Goal: Task Accomplishment & Management: Complete application form

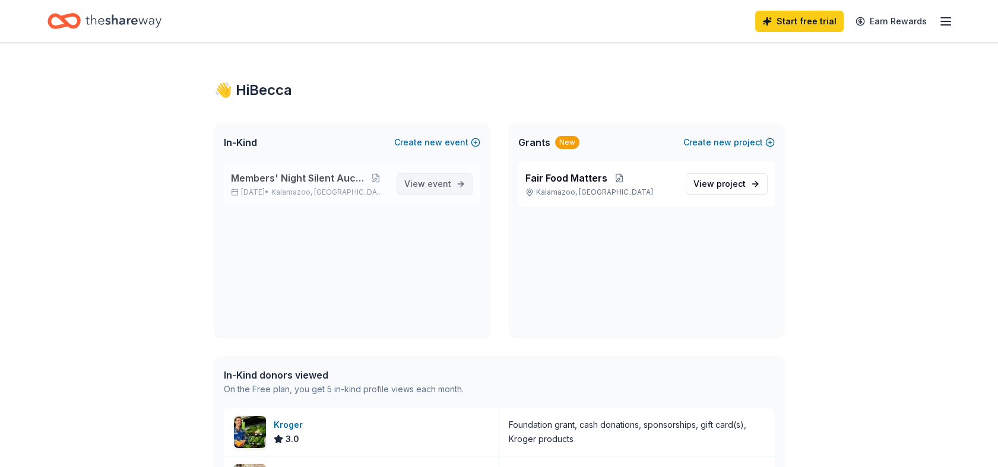
click at [456, 188] on link "View event" at bounding box center [435, 183] width 77 height 21
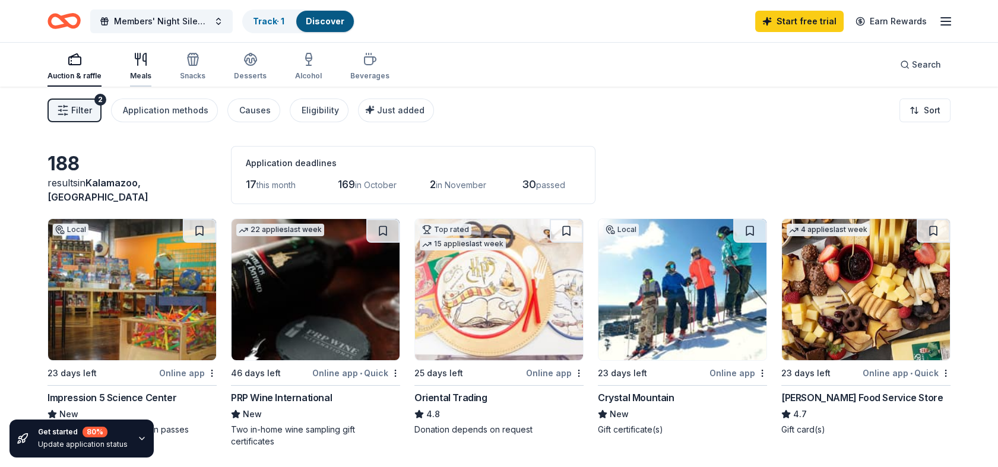
click at [140, 61] on icon "button" at bounding box center [141, 59] width 14 height 14
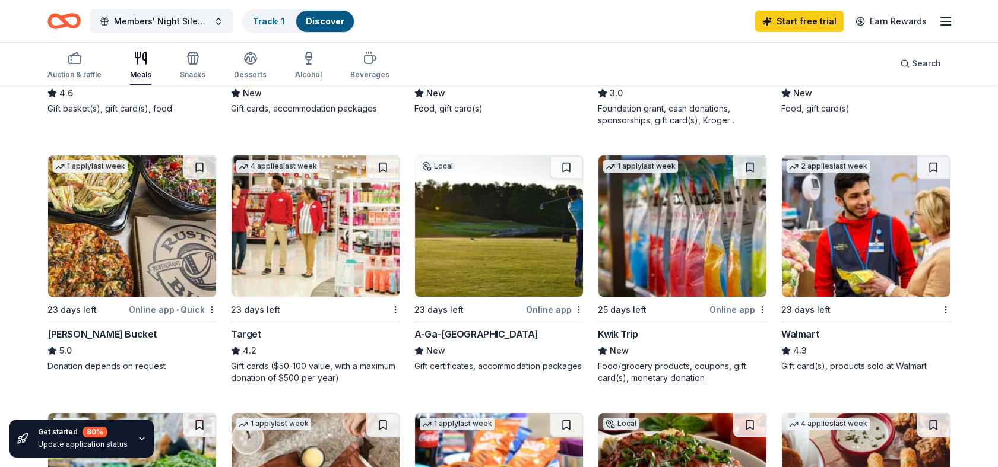
scroll to position [594, 0]
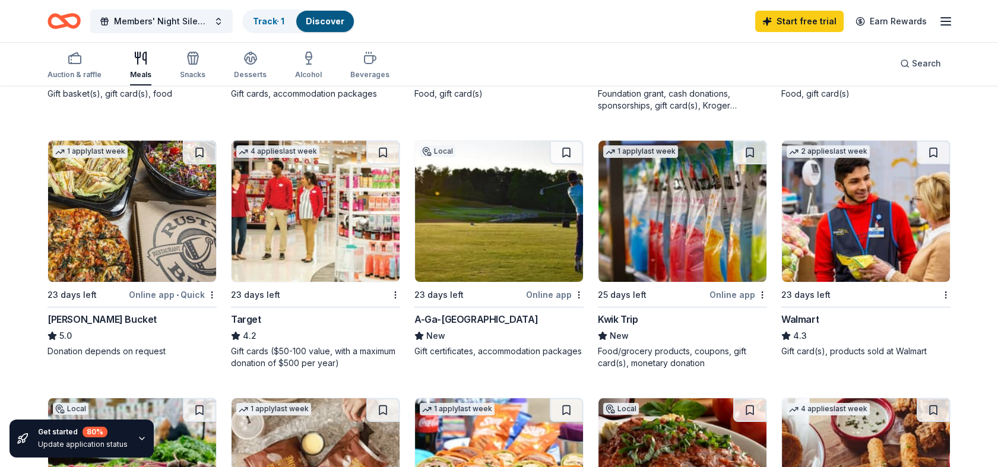
click at [323, 211] on img at bounding box center [316, 211] width 168 height 141
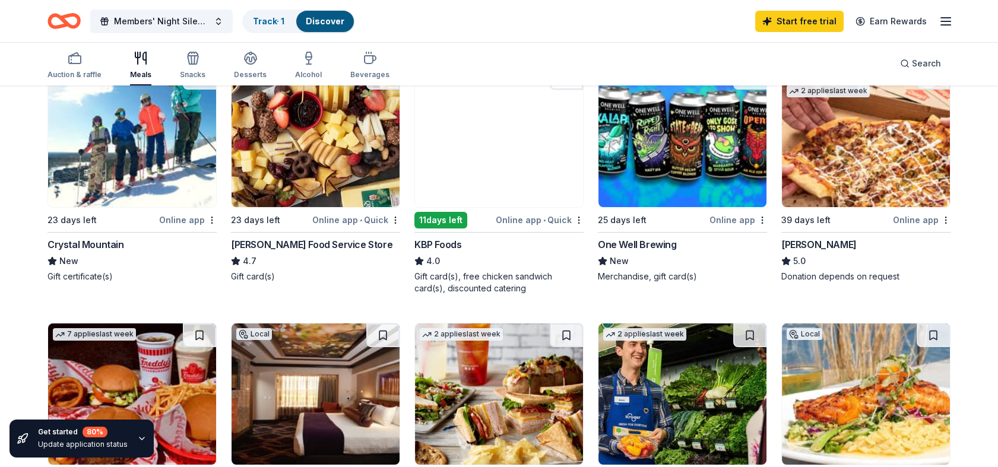
scroll to position [0, 0]
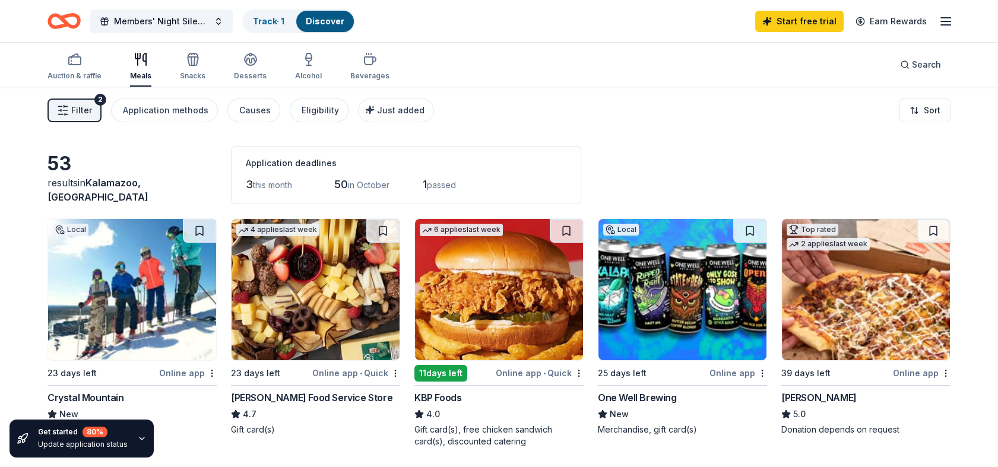
drag, startPoint x: 192, startPoint y: 59, endPoint x: 193, endPoint y: 44, distance: 14.9
click at [192, 59] on icon "button" at bounding box center [193, 59] width 14 height 14
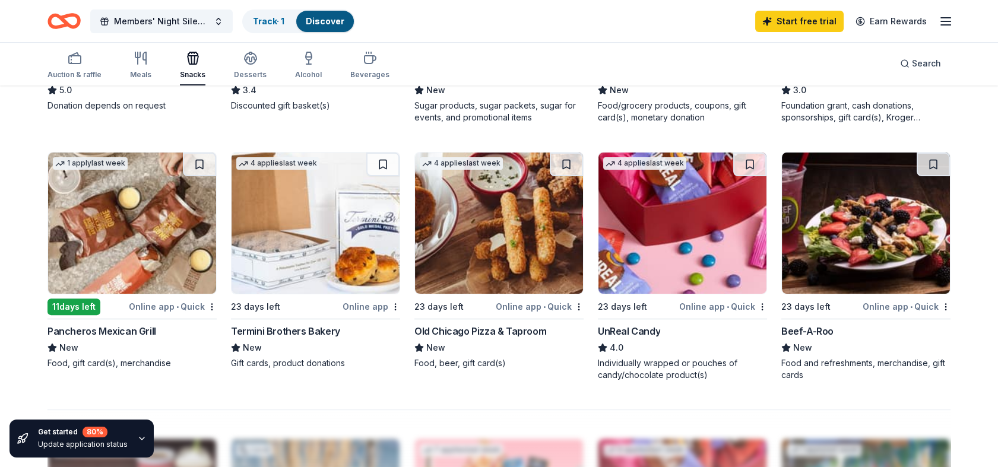
scroll to position [858, 0]
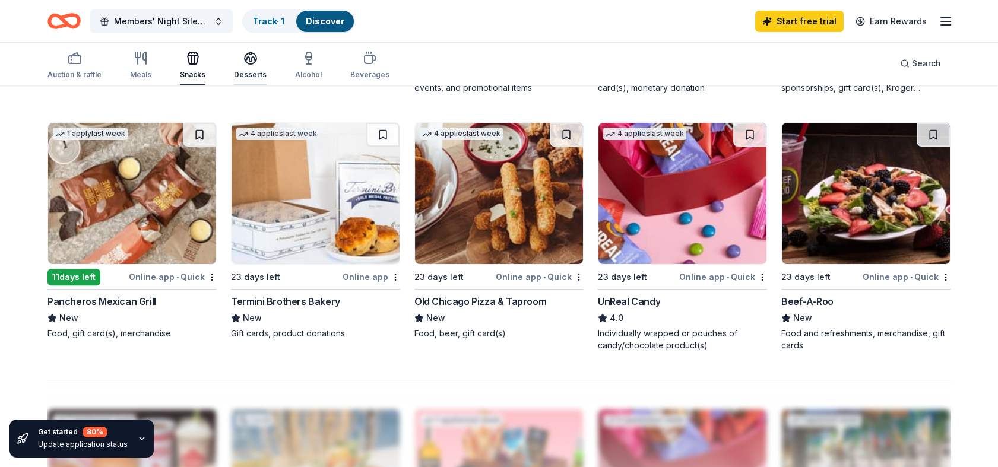
click at [254, 62] on icon "button" at bounding box center [250, 58] width 14 height 14
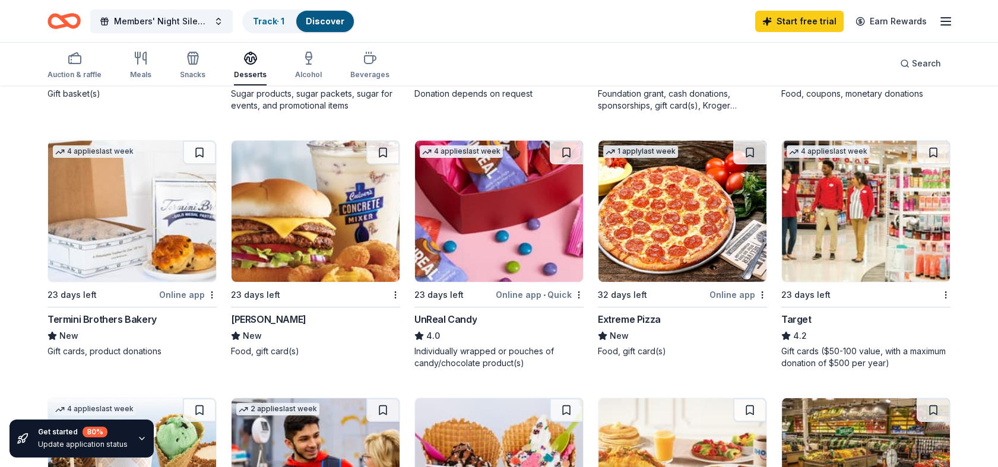
scroll to position [858, 0]
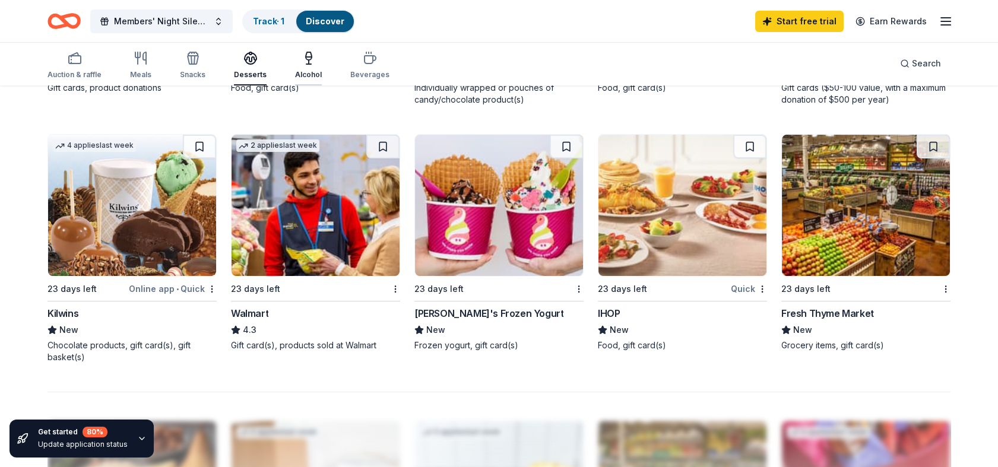
click at [317, 75] on div "Alcohol" at bounding box center [308, 75] width 27 height 10
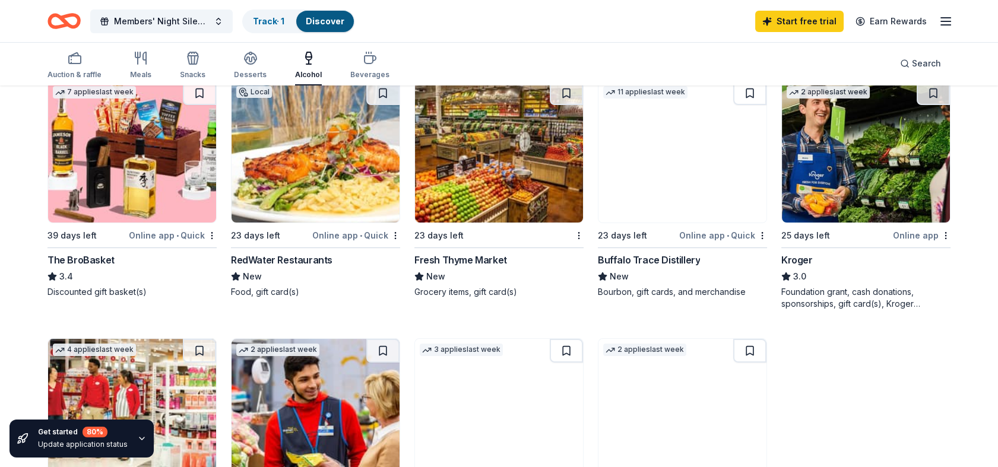
scroll to position [594, 0]
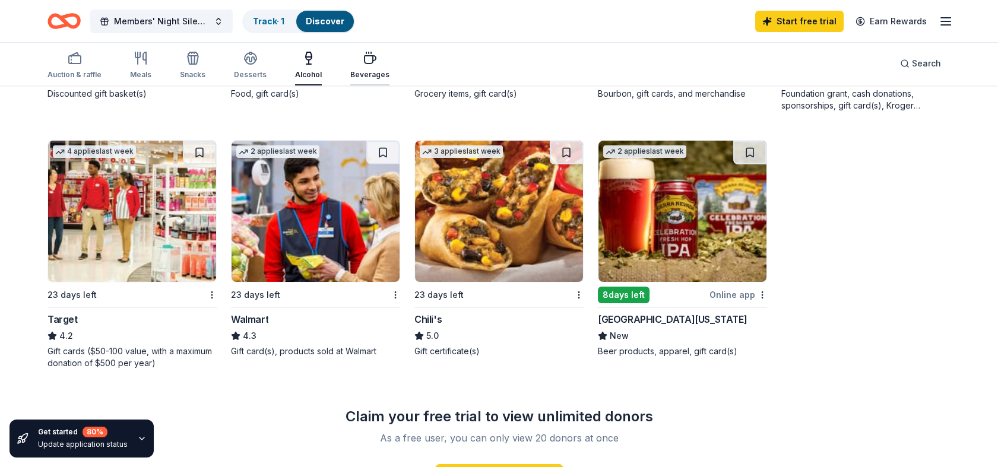
click at [363, 68] on div "Beverages" at bounding box center [369, 65] width 39 height 29
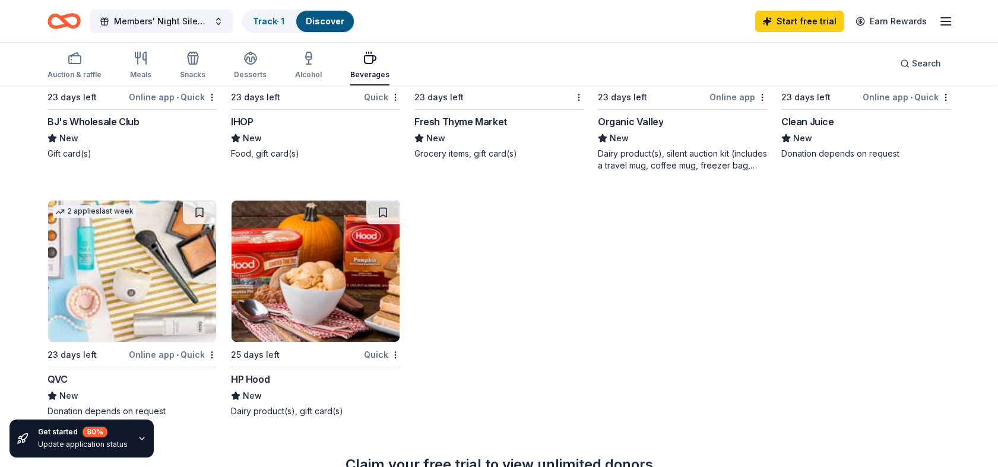
scroll to position [858, 0]
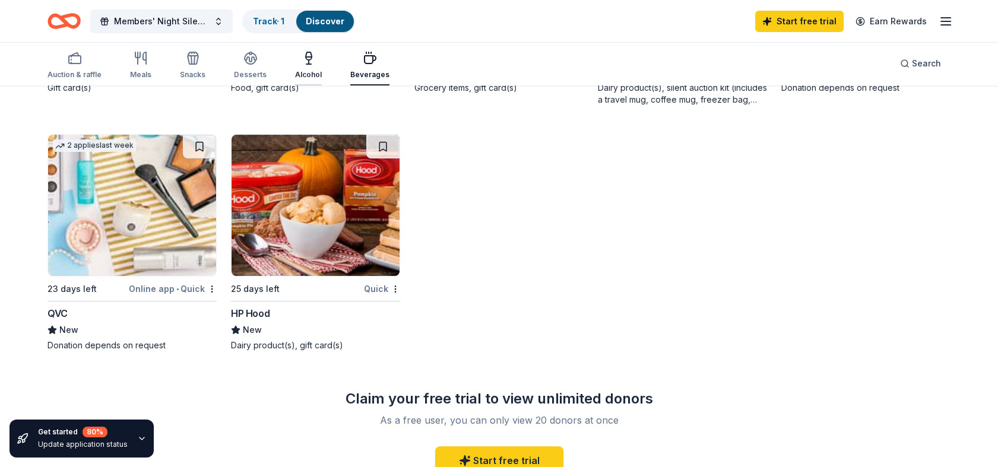
click at [302, 71] on div "Alcohol" at bounding box center [308, 75] width 27 height 10
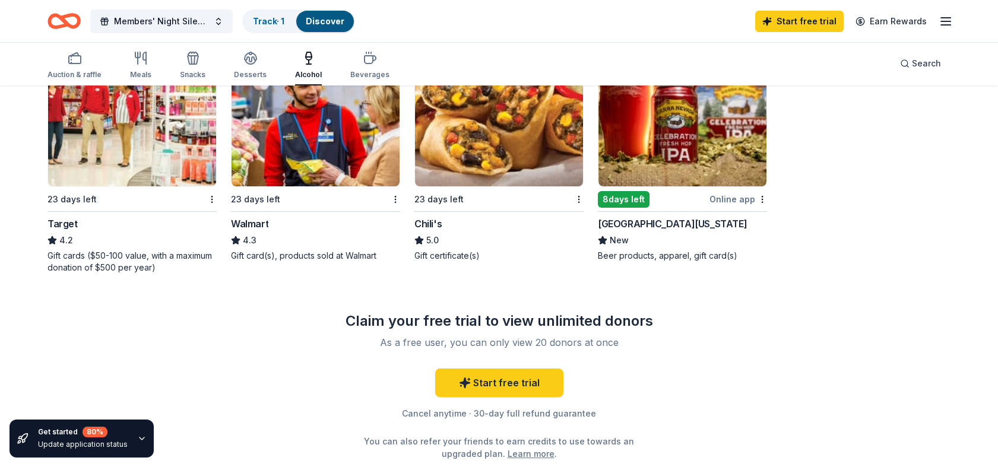
scroll to position [726, 0]
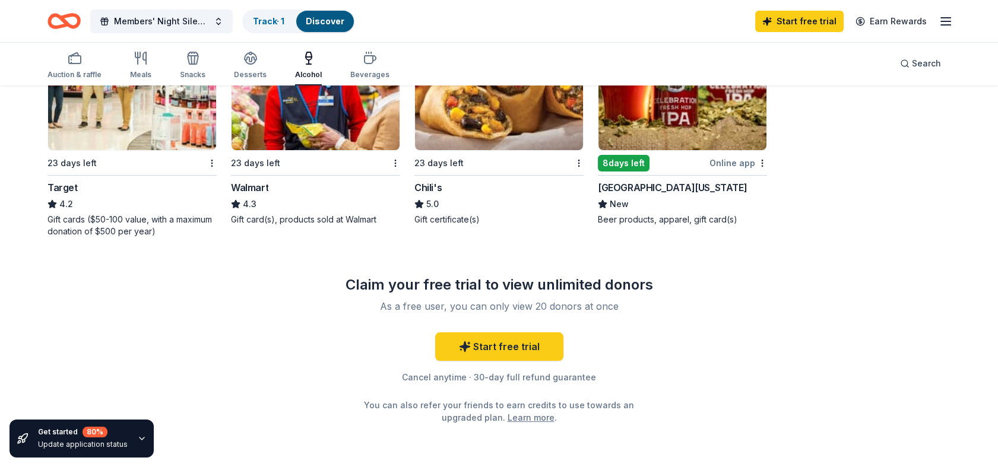
click at [315, 128] on img at bounding box center [316, 79] width 168 height 141
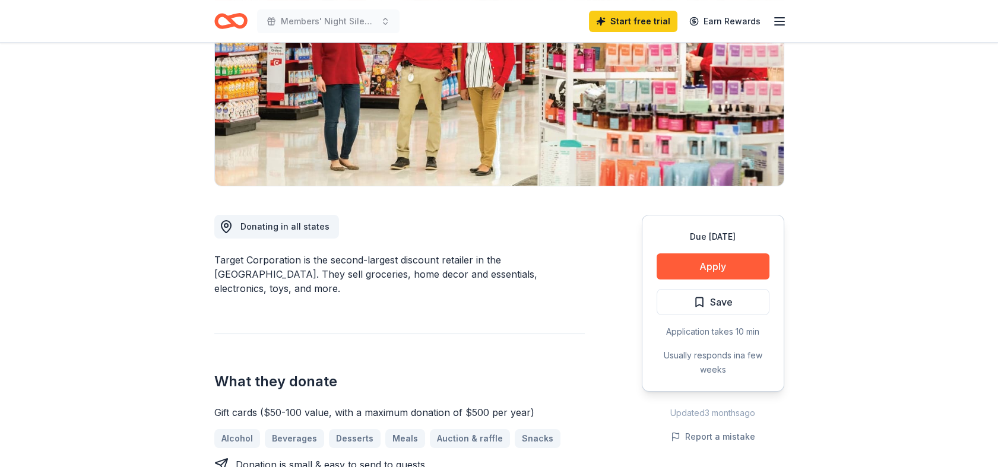
scroll to position [198, 0]
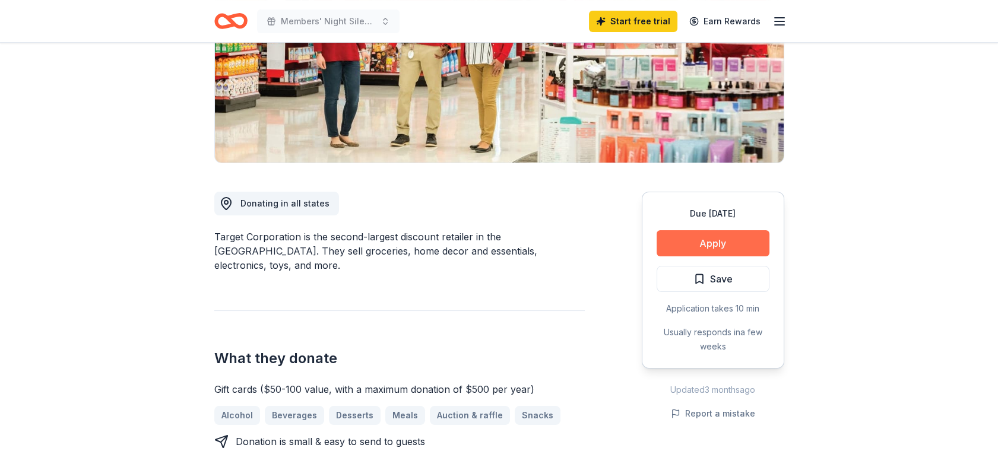
click at [727, 241] on button "Apply" at bounding box center [713, 243] width 113 height 26
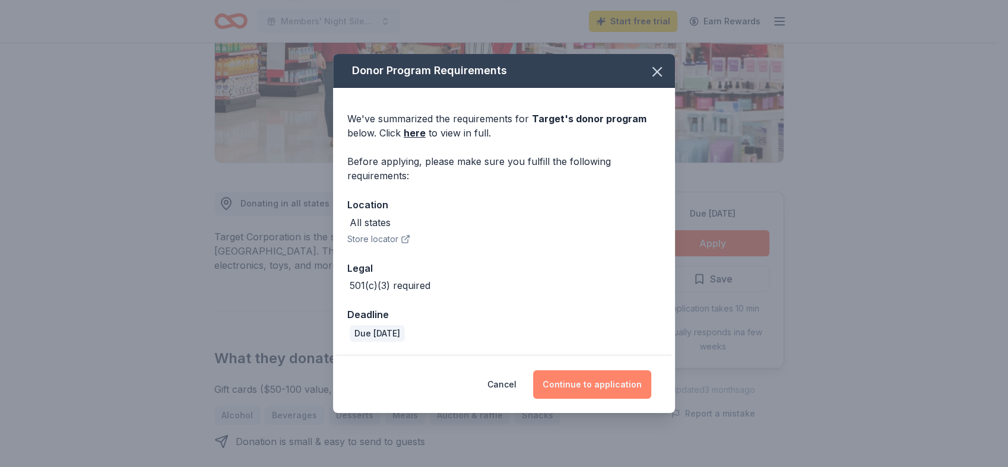
click at [631, 386] on button "Continue to application" at bounding box center [592, 385] width 118 height 29
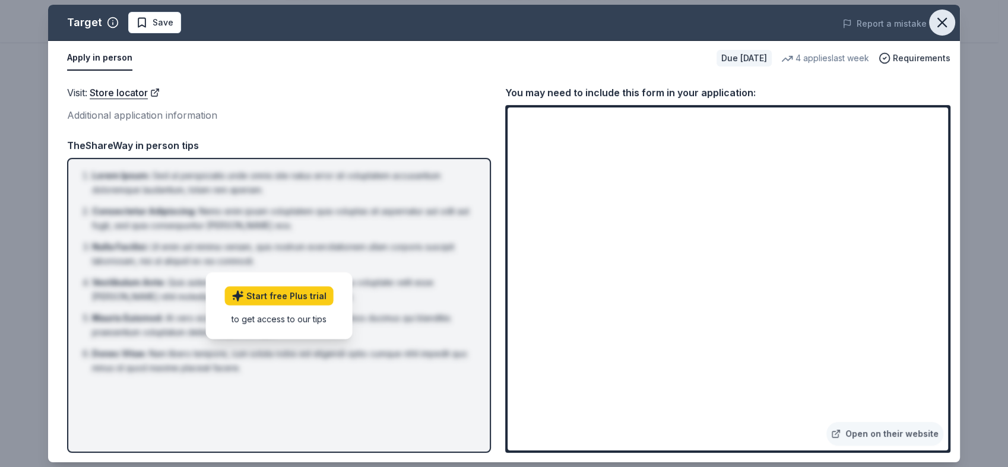
click at [944, 22] on icon "button" at bounding box center [942, 22] width 17 height 17
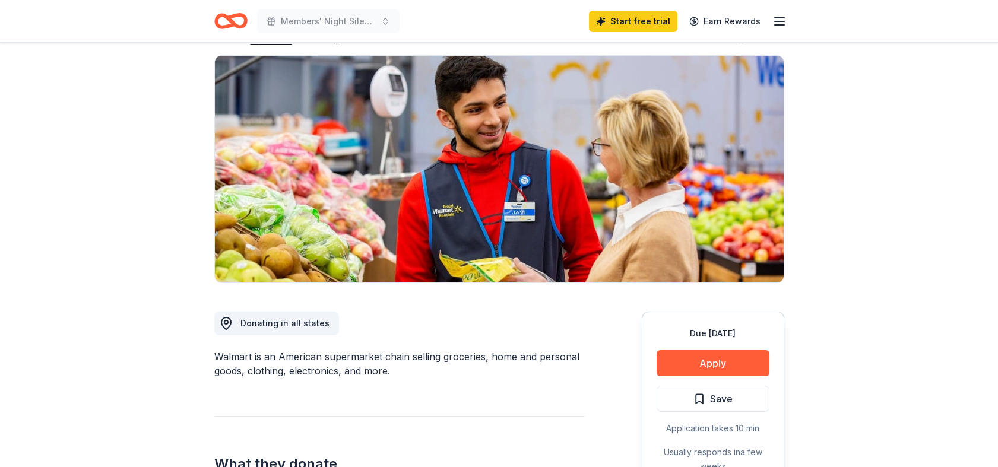
scroll to position [198, 0]
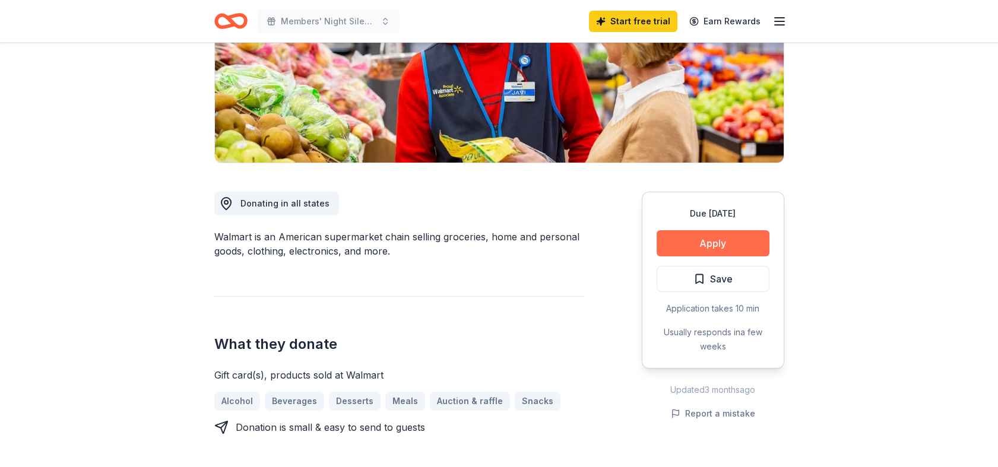
click at [741, 237] on button "Apply" at bounding box center [713, 243] width 113 height 26
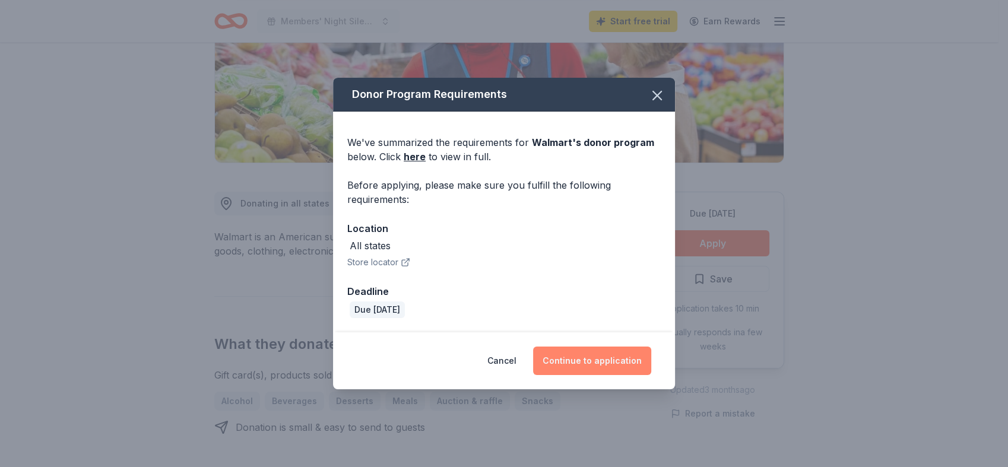
click at [614, 355] on button "Continue to application" at bounding box center [592, 361] width 118 height 29
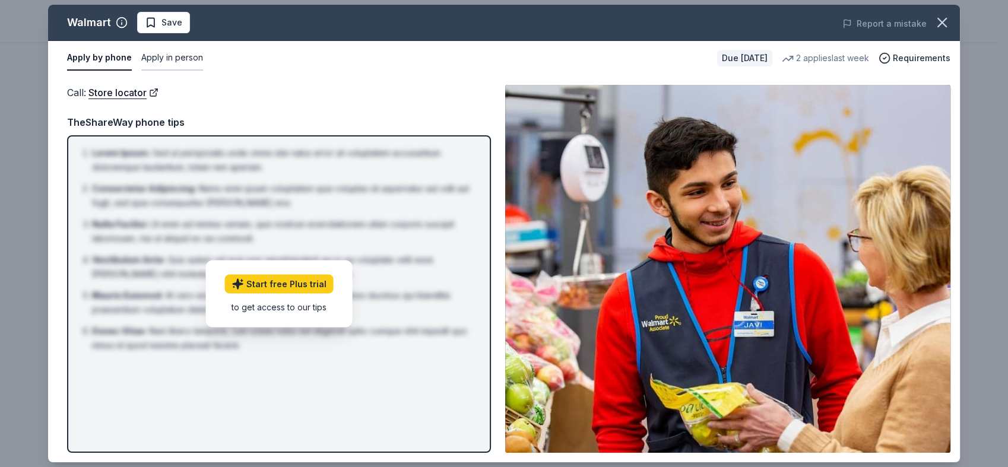
click at [172, 62] on button "Apply in person" at bounding box center [172, 58] width 62 height 25
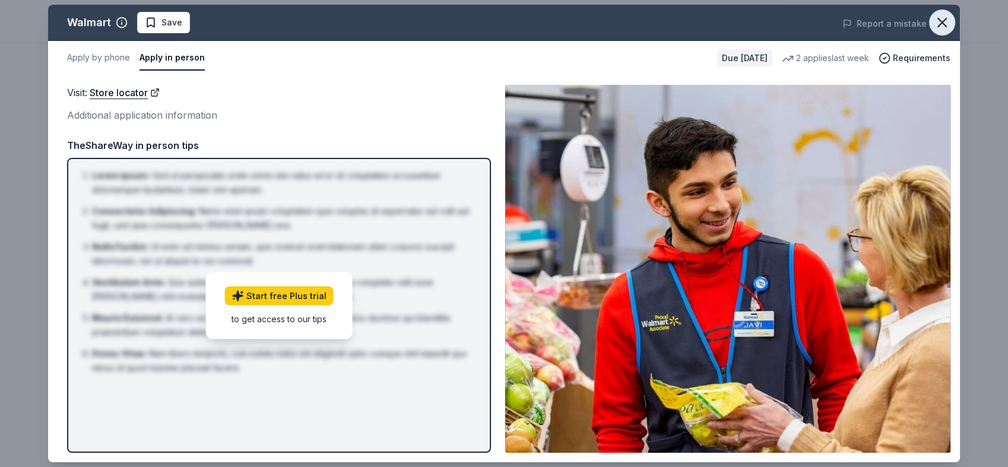
click at [947, 31] on button "button" at bounding box center [942, 23] width 26 height 26
